Goal: Transaction & Acquisition: Subscribe to service/newsletter

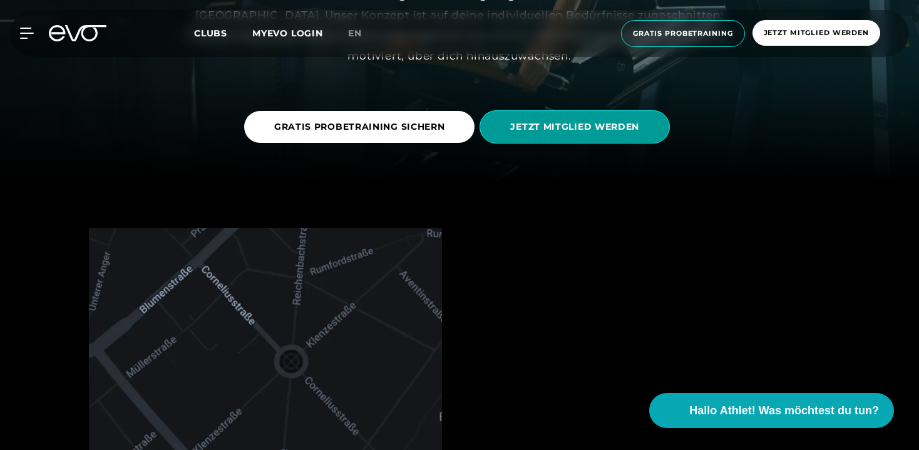
click at [569, 122] on span "JETZT MITGLIED WERDEN" at bounding box center [574, 126] width 129 height 13
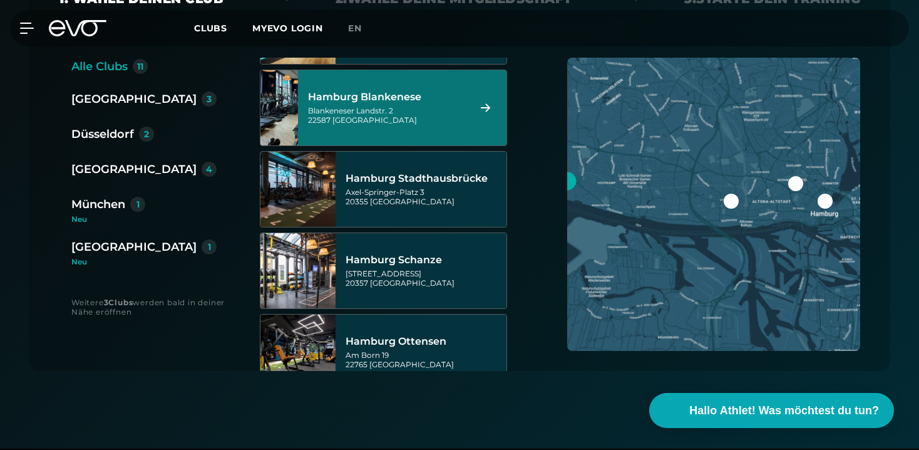
scroll to position [416, 0]
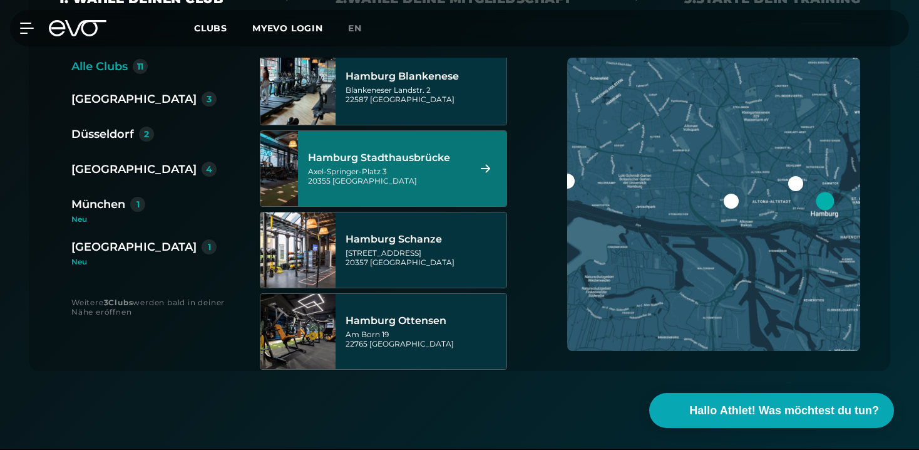
click at [108, 209] on div "München" at bounding box center [98, 204] width 54 height 18
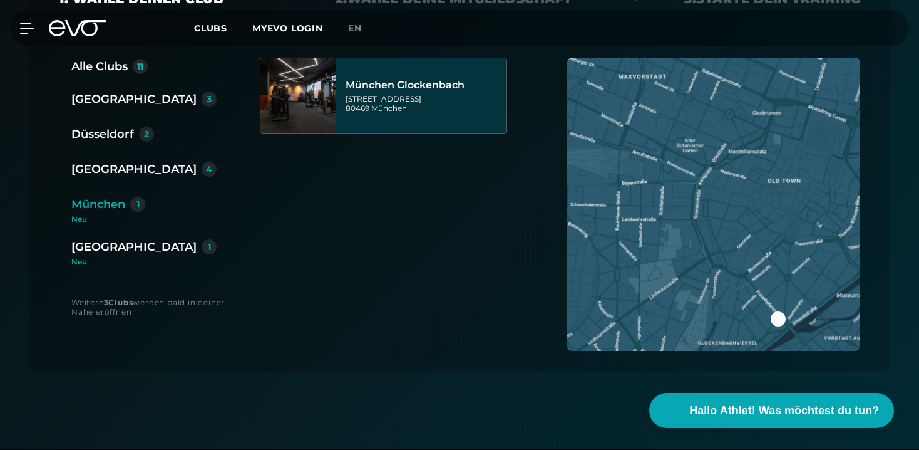
scroll to position [0, 0]
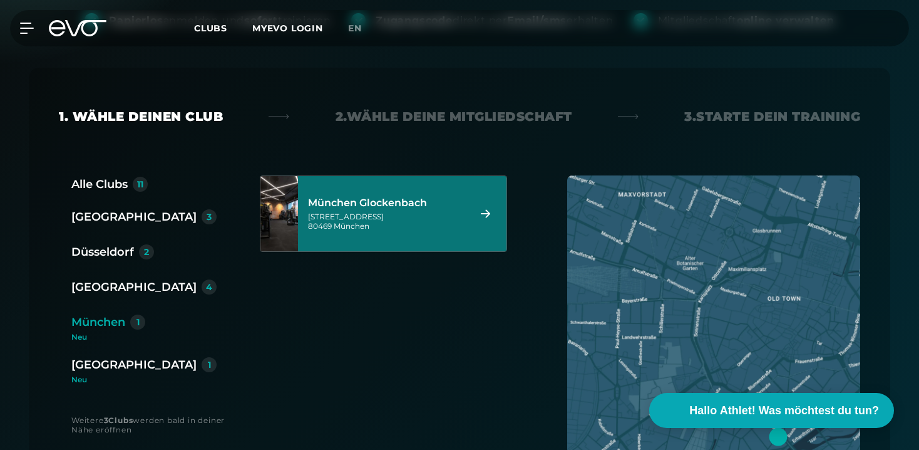
click at [384, 216] on div "[STREET_ADDRESS]" at bounding box center [386, 221] width 157 height 19
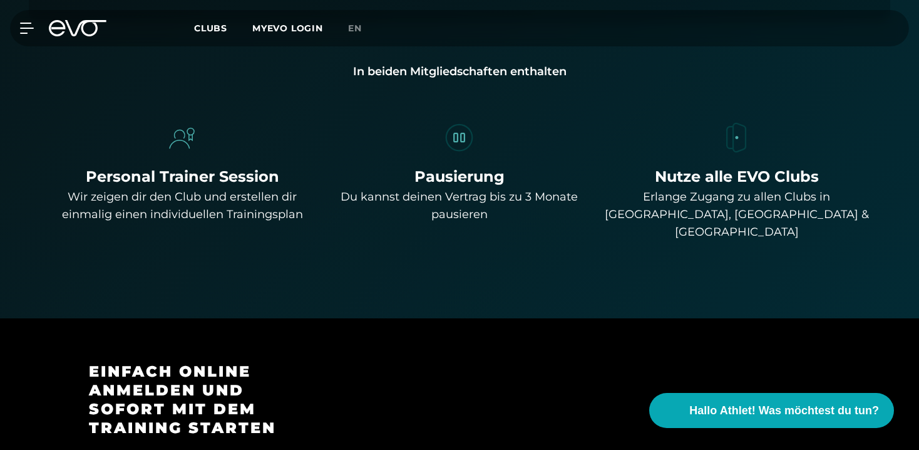
scroll to position [881, 0]
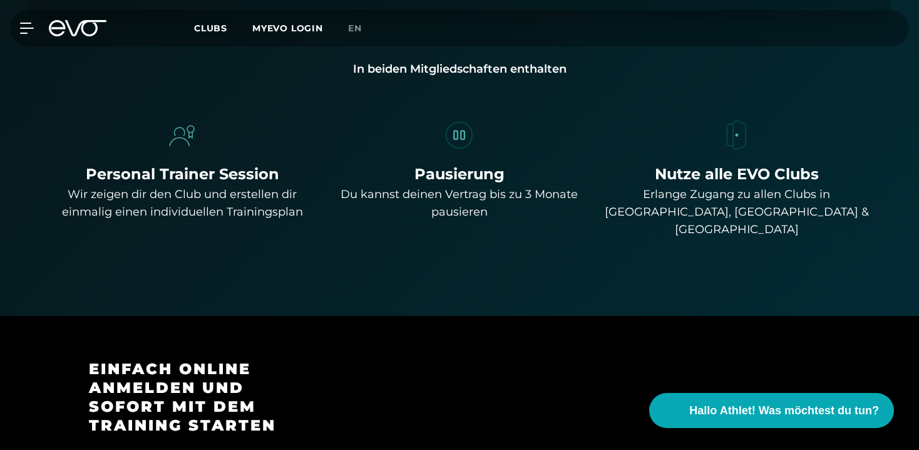
click at [765, 205] on div "Erlange Zugang zu allen Clubs in [GEOGRAPHIC_DATA], [GEOGRAPHIC_DATA] & [GEOGRA…" at bounding box center [736, 211] width 267 height 53
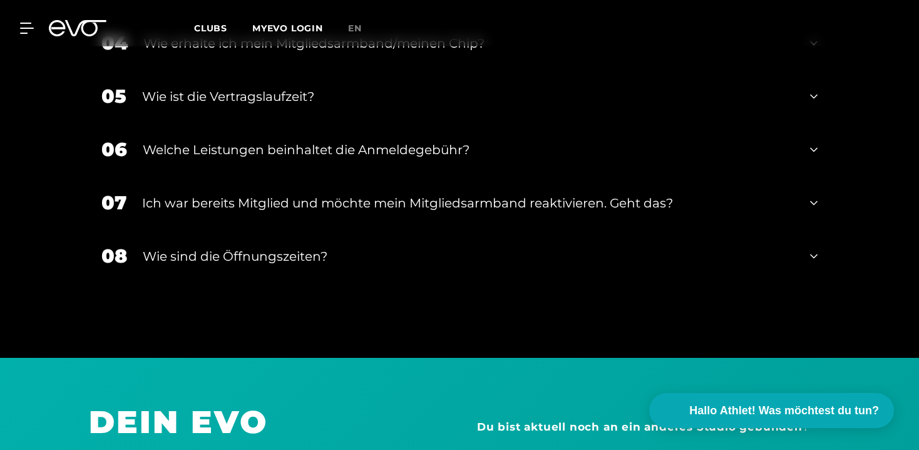
scroll to position [2311, 0]
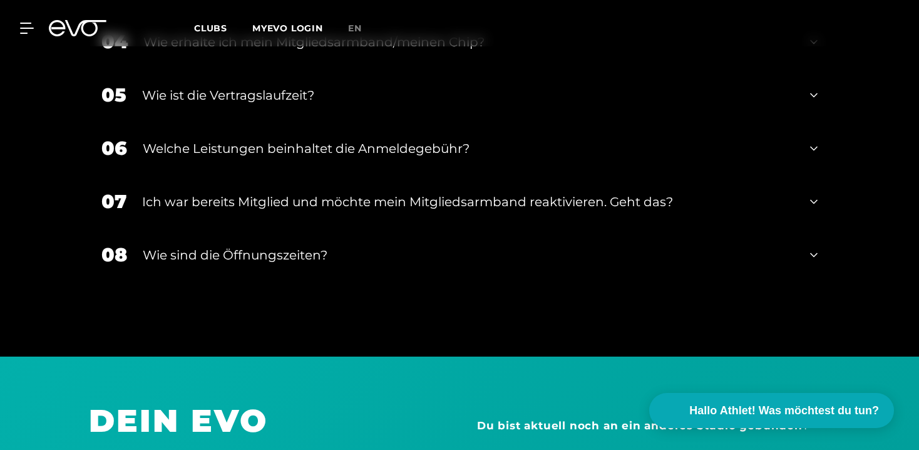
click at [516, 139] on div "Welche Leistungen beinhaltet die Anmeldegebühr?" at bounding box center [469, 148] width 652 height 19
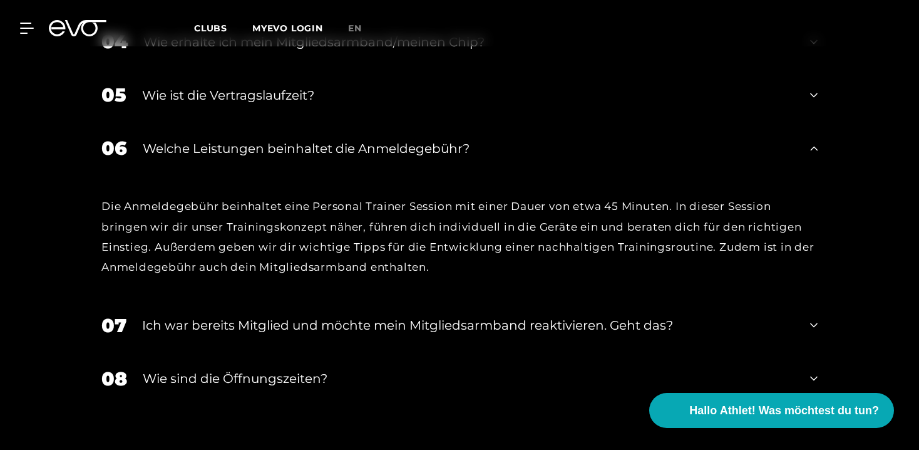
click at [516, 139] on div "Welche Leistungen beinhaltet die Anmeldegebühr?" at bounding box center [469, 148] width 652 height 19
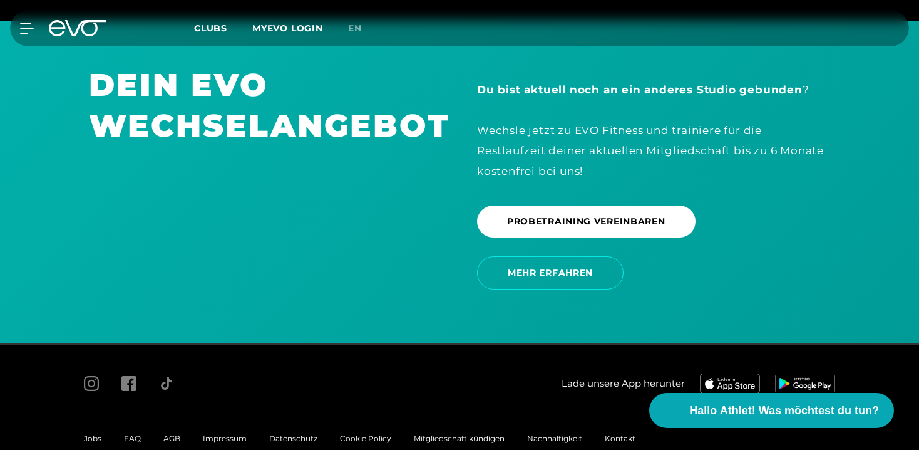
scroll to position [2657, 0]
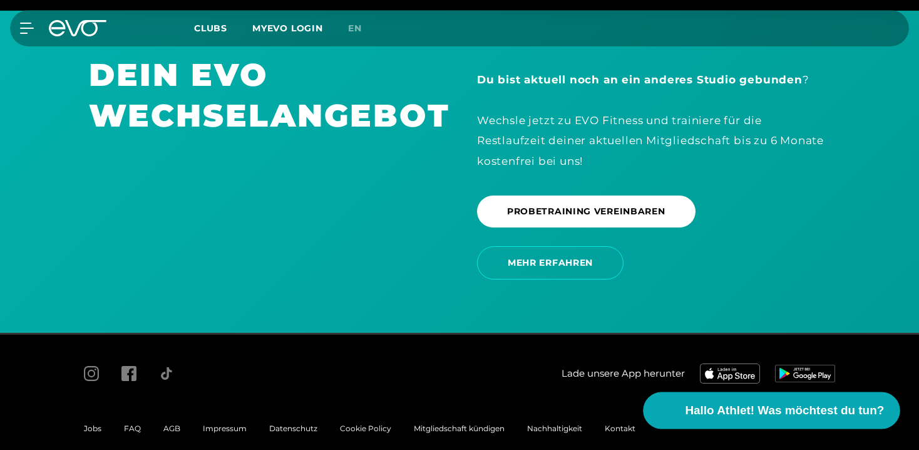
click at [718, 399] on button "Hallo Athlet! Was möchtest du tun?" at bounding box center [772, 410] width 257 height 37
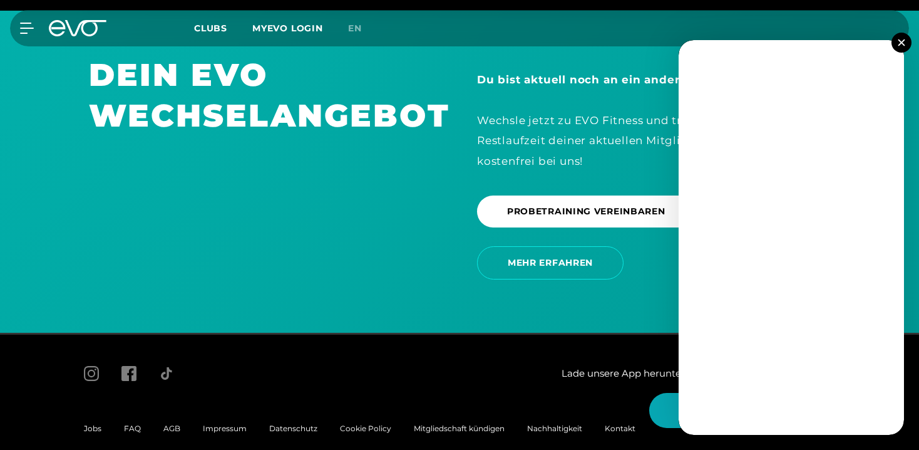
click at [900, 45] on img at bounding box center [901, 42] width 7 height 7
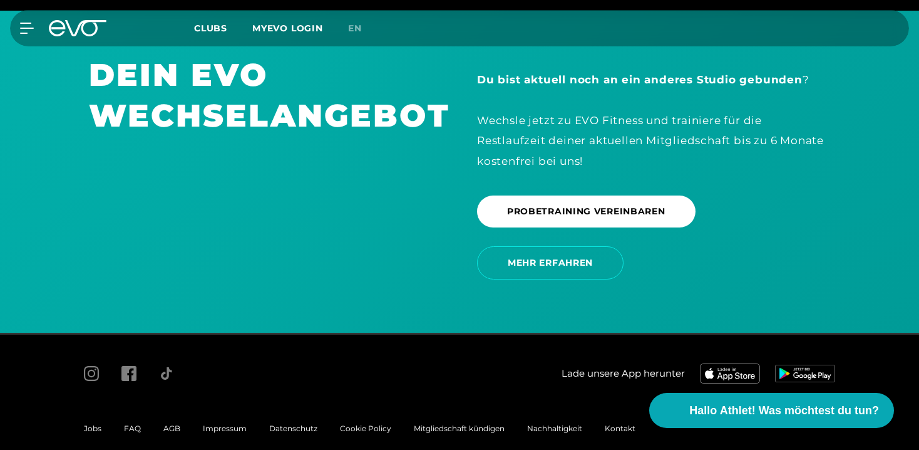
click at [622, 423] on span "Kontakt" at bounding box center [620, 427] width 31 height 9
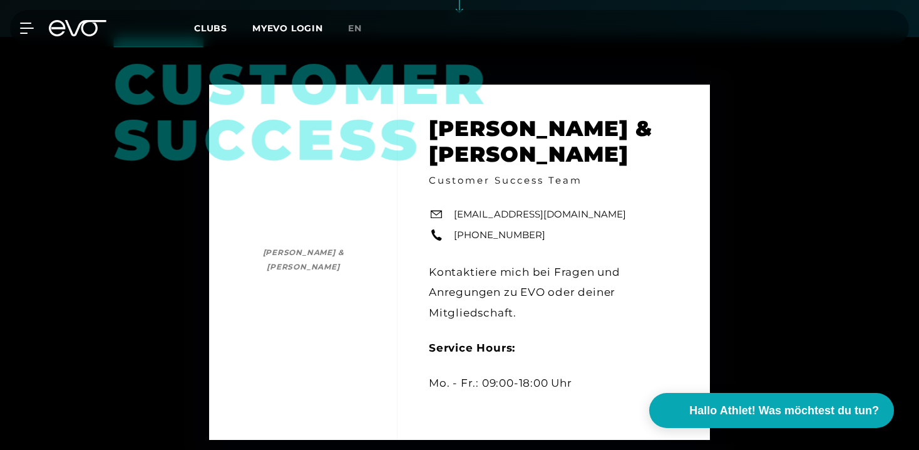
scroll to position [413, 0]
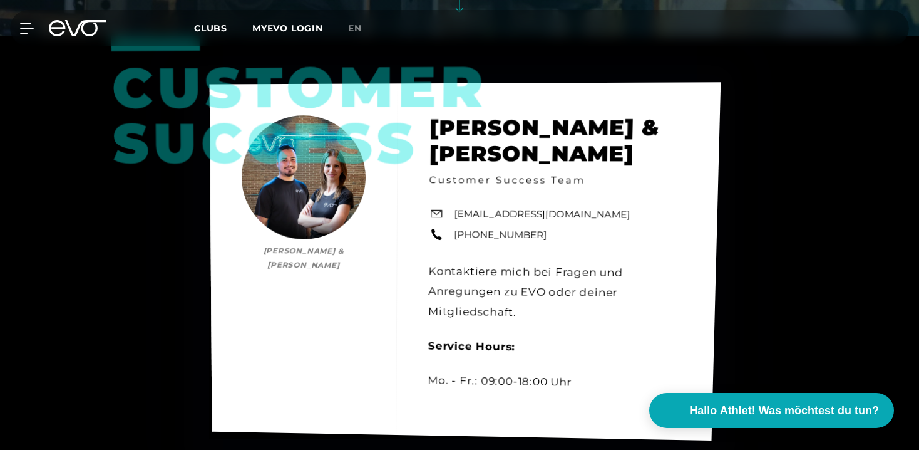
click at [514, 213] on link "[EMAIL_ADDRESS][DOMAIN_NAME]" at bounding box center [542, 214] width 176 height 15
